Goal: Task Accomplishment & Management: Use online tool/utility

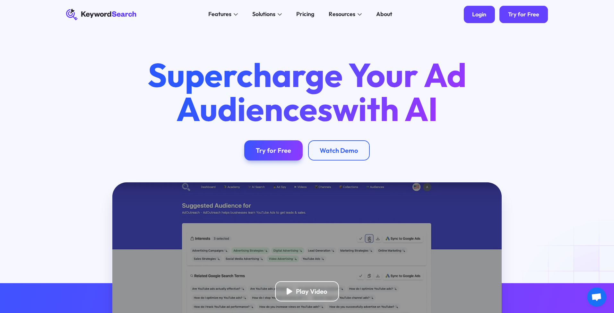
click at [482, 19] on link "Login" at bounding box center [479, 14] width 31 height 17
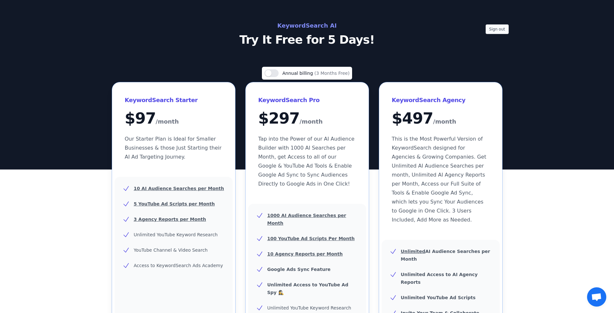
click at [495, 30] on button "Sign out" at bounding box center [497, 29] width 23 height 10
